Goal: Navigation & Orientation: Find specific page/section

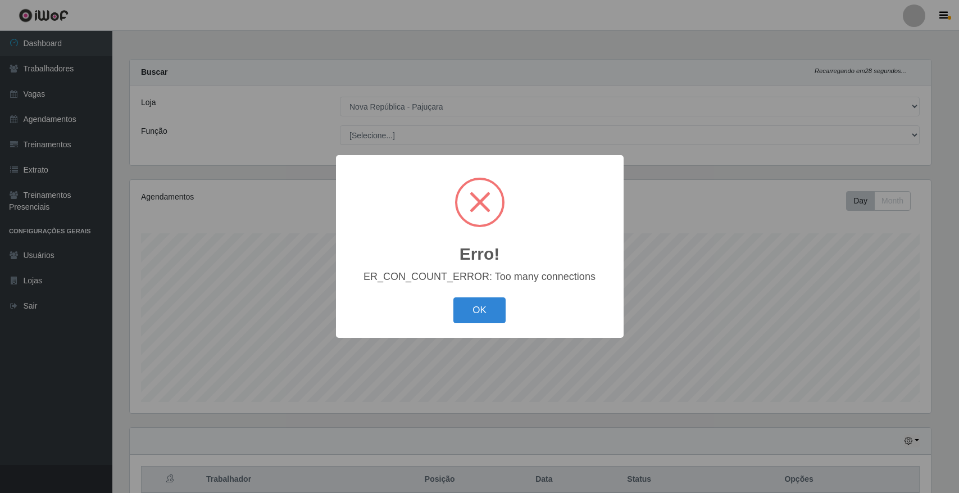
select select "65"
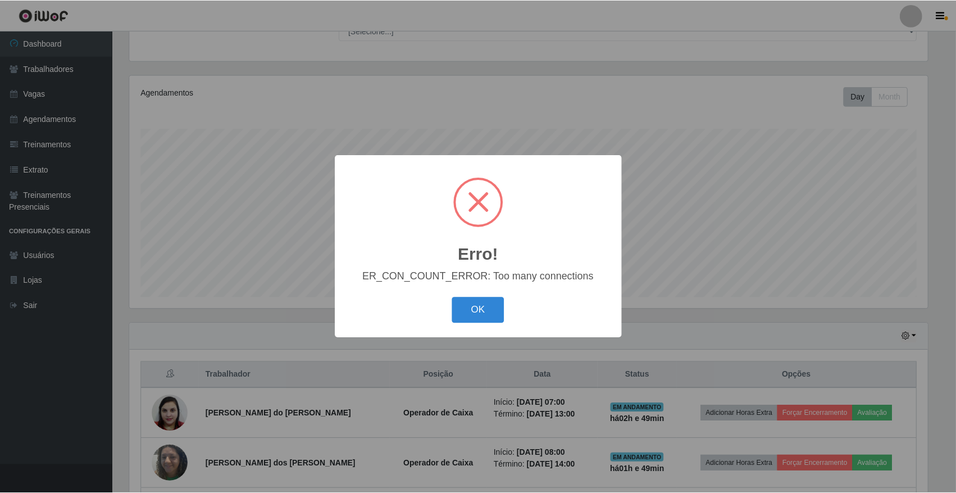
scroll to position [234, 801]
click at [486, 304] on button "OK" at bounding box center [479, 310] width 52 height 26
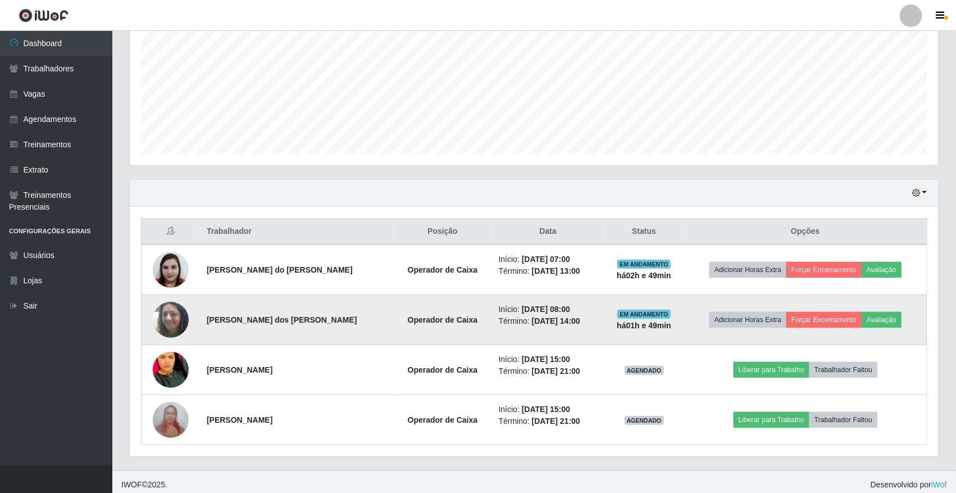
scroll to position [254, 0]
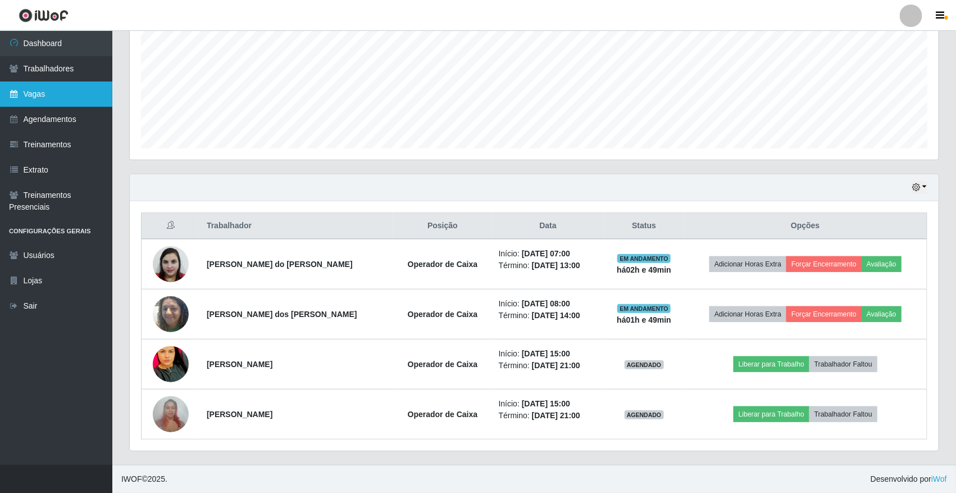
click at [88, 94] on link "Vagas" at bounding box center [56, 93] width 112 height 25
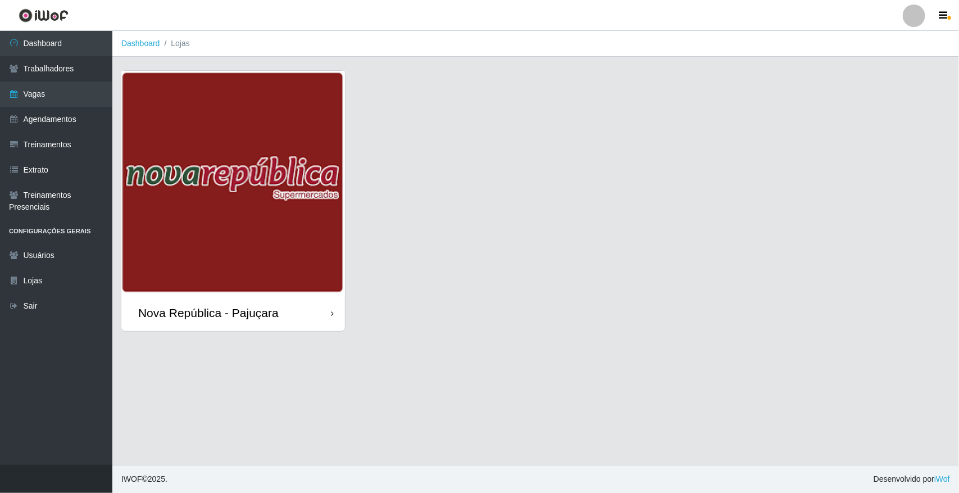
click at [126, 110] on img at bounding box center [233, 183] width 224 height 224
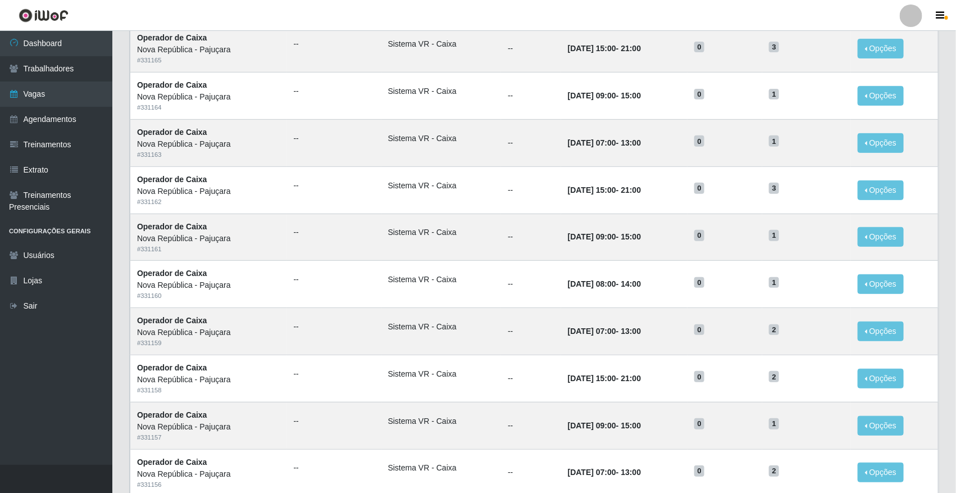
scroll to position [111, 0]
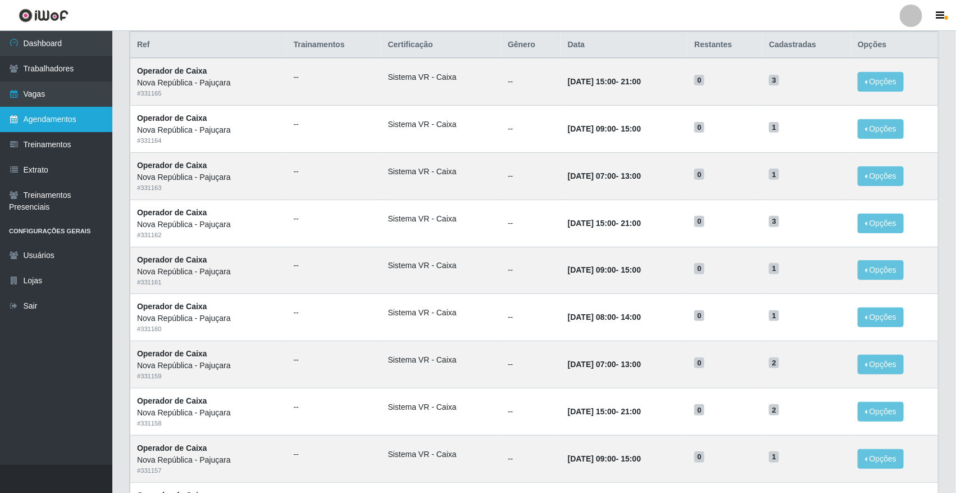
click at [89, 116] on link "Agendamentos" at bounding box center [56, 119] width 112 height 25
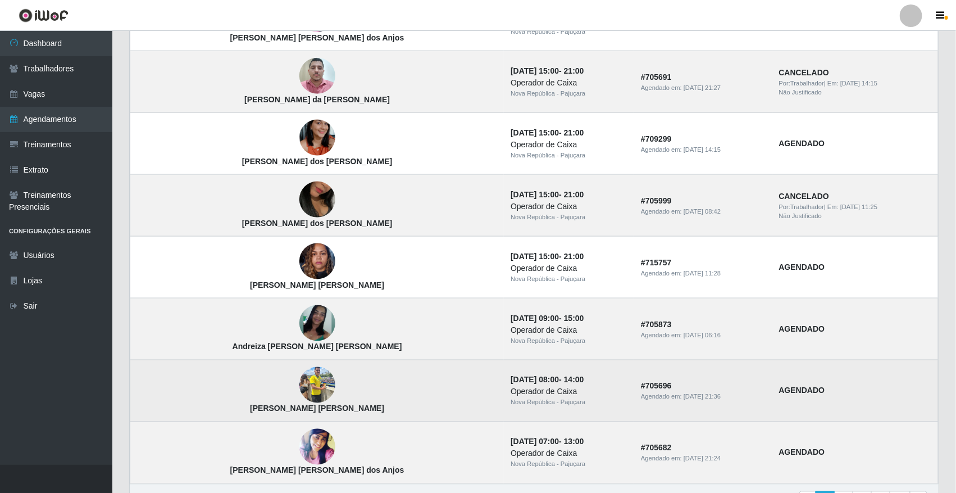
scroll to position [682, 0]
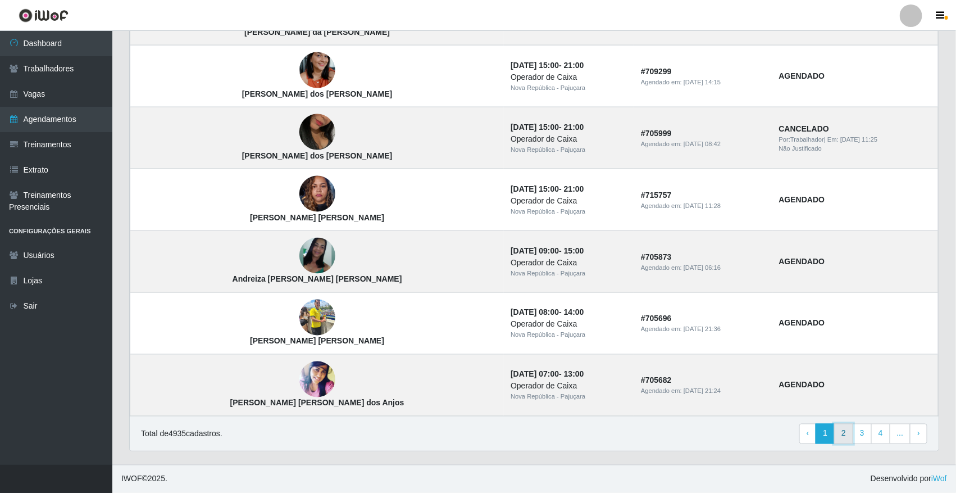
click at [849, 434] on link "2" at bounding box center [843, 434] width 19 height 20
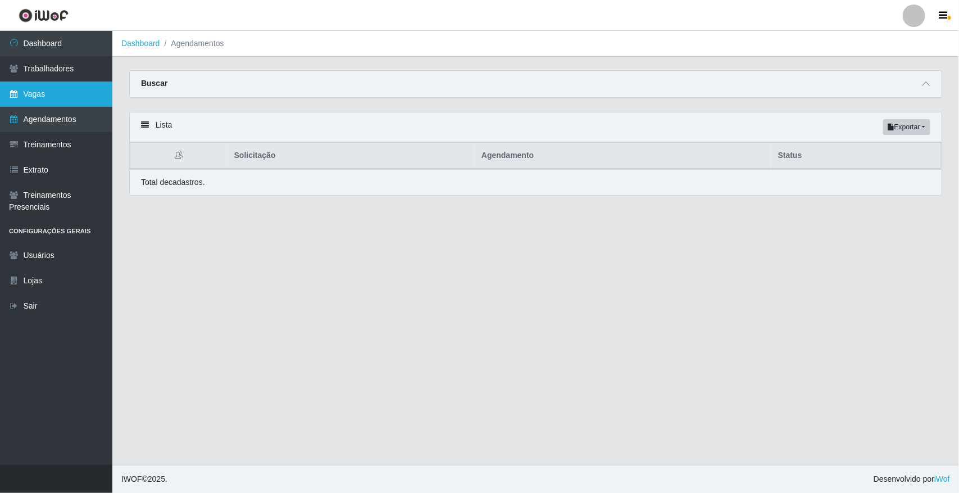
click at [56, 91] on link "Vagas" at bounding box center [56, 93] width 112 height 25
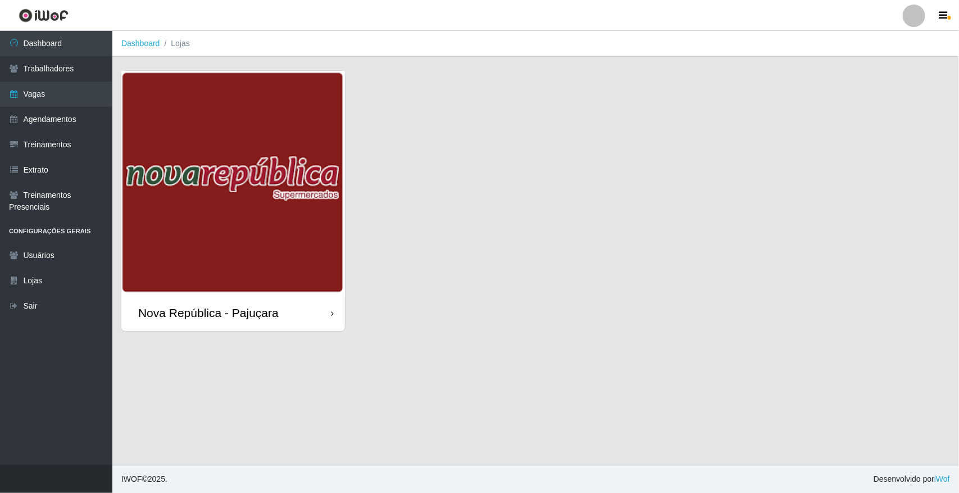
click at [175, 186] on img at bounding box center [233, 183] width 224 height 224
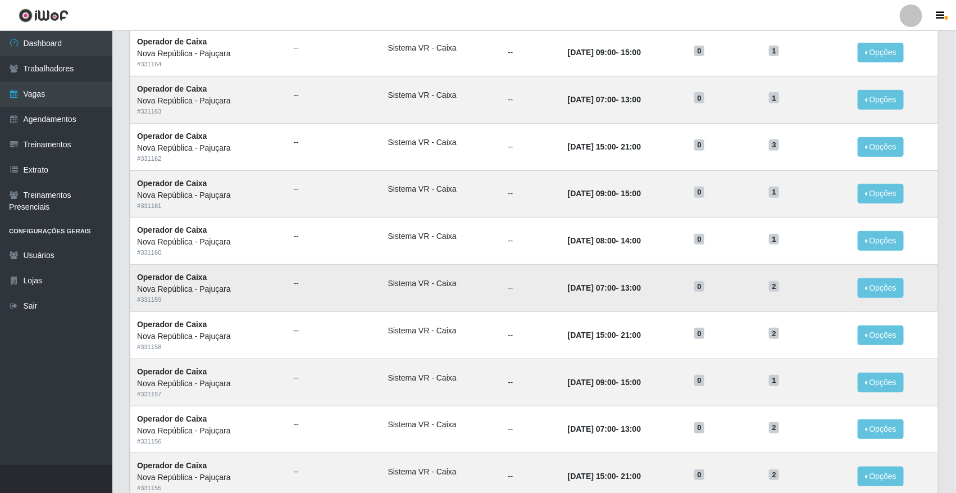
scroll to position [211, 0]
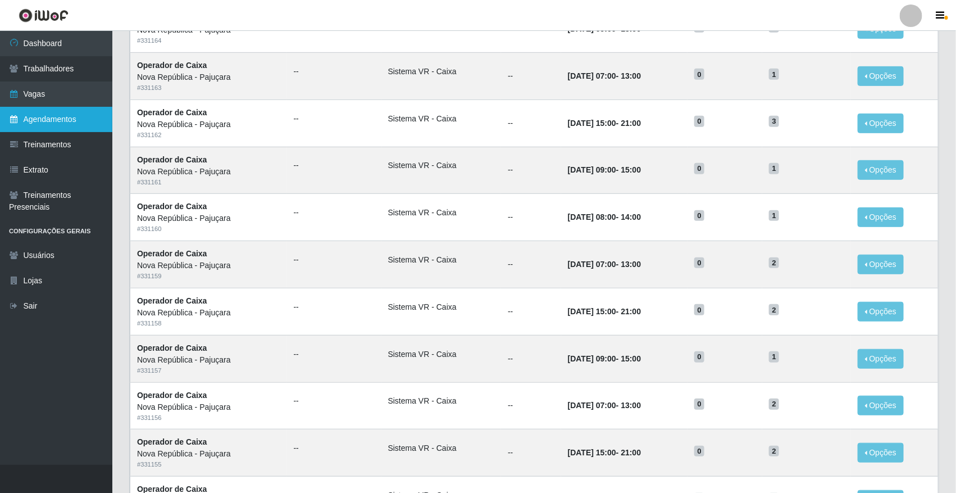
click at [91, 108] on link "Agendamentos" at bounding box center [56, 119] width 112 height 25
